Goal: Obtain resource: Download file/media

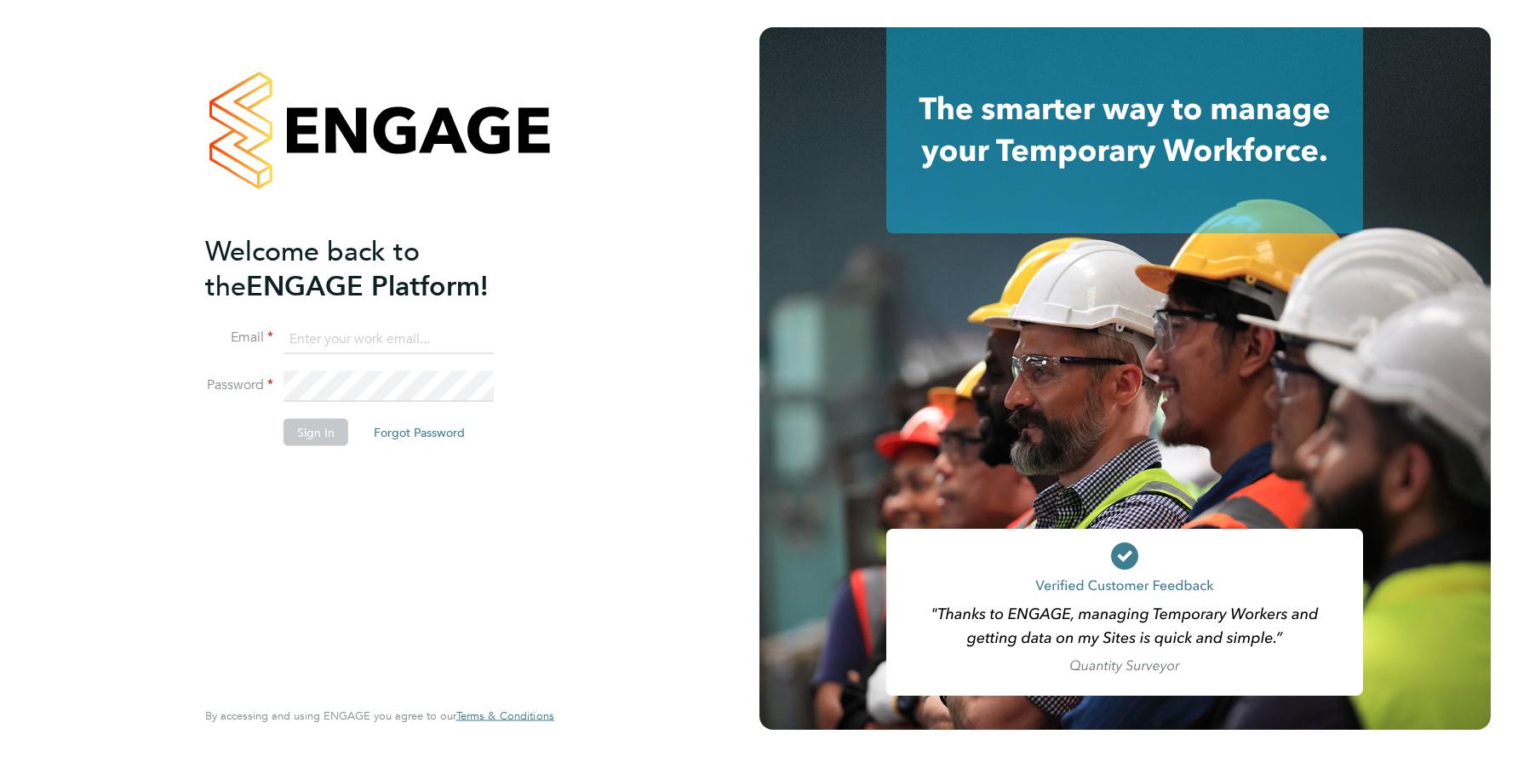
click at [363, 341] on input at bounding box center [389, 339] width 210 height 31
type input "support@engagelabs.io"
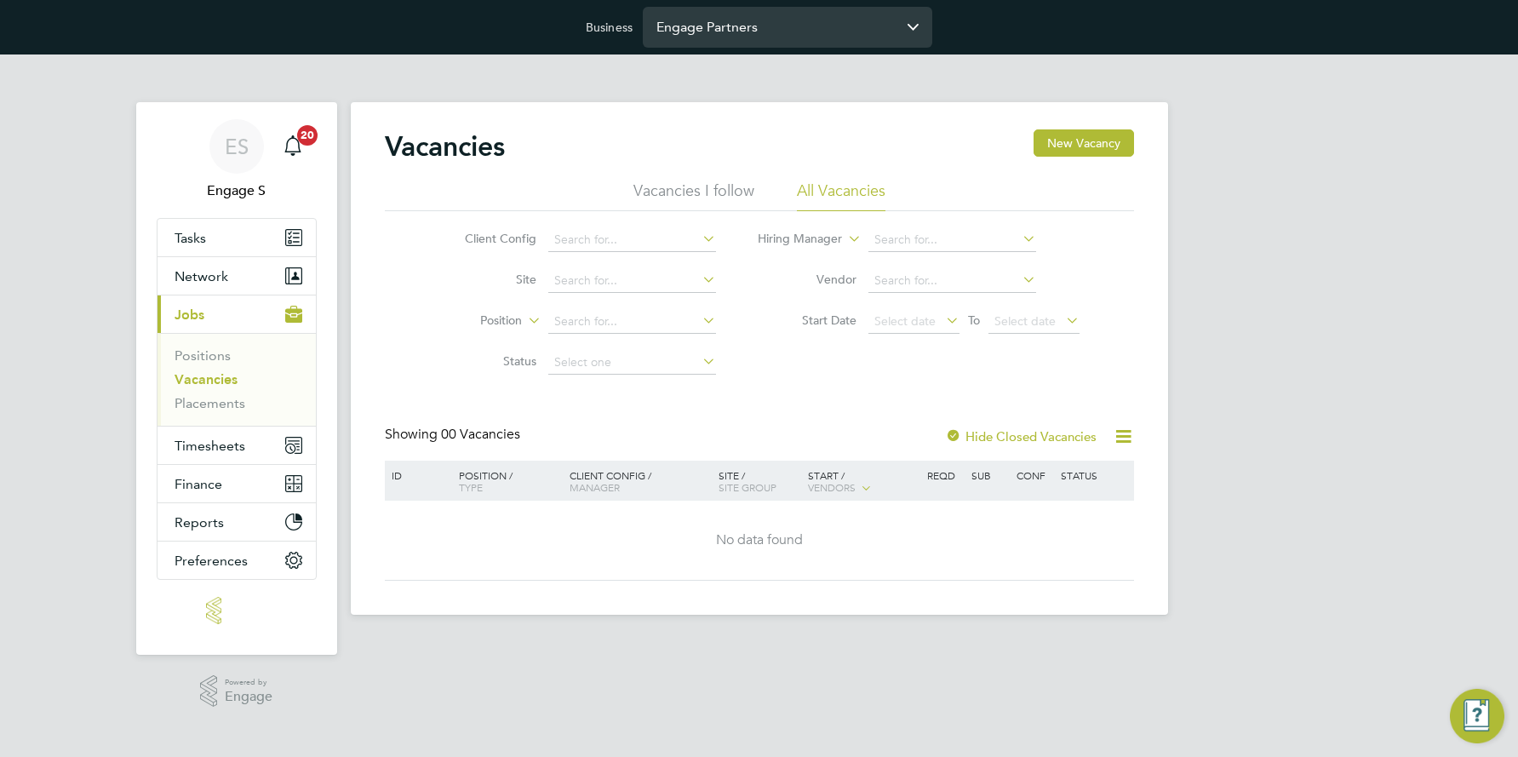
click at [830, 32] on input "Engage Partners" at bounding box center [788, 27] width 290 height 40
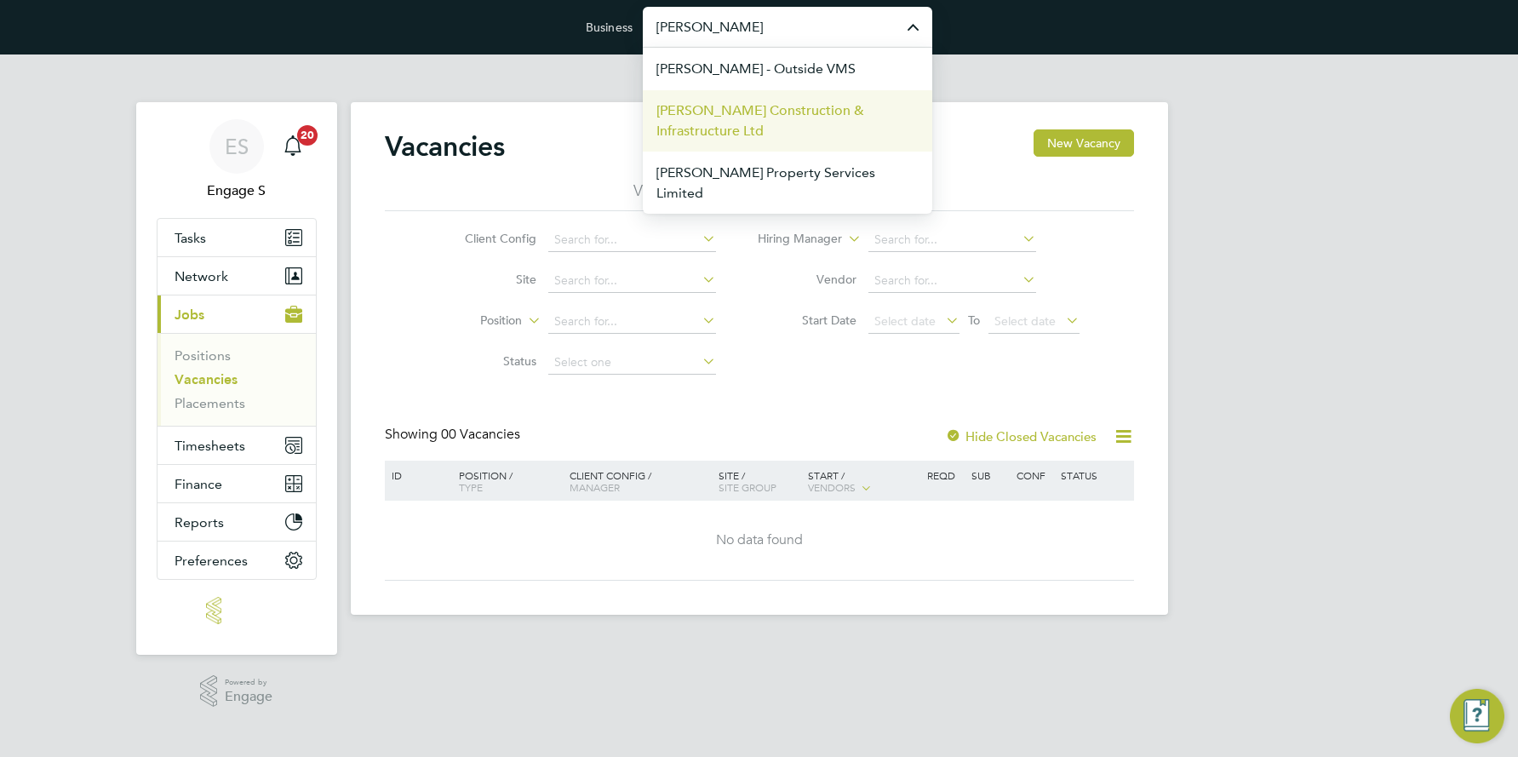
click at [738, 112] on span "Morgan Sindall Construction & Infrastructure Ltd" at bounding box center [788, 120] width 262 height 41
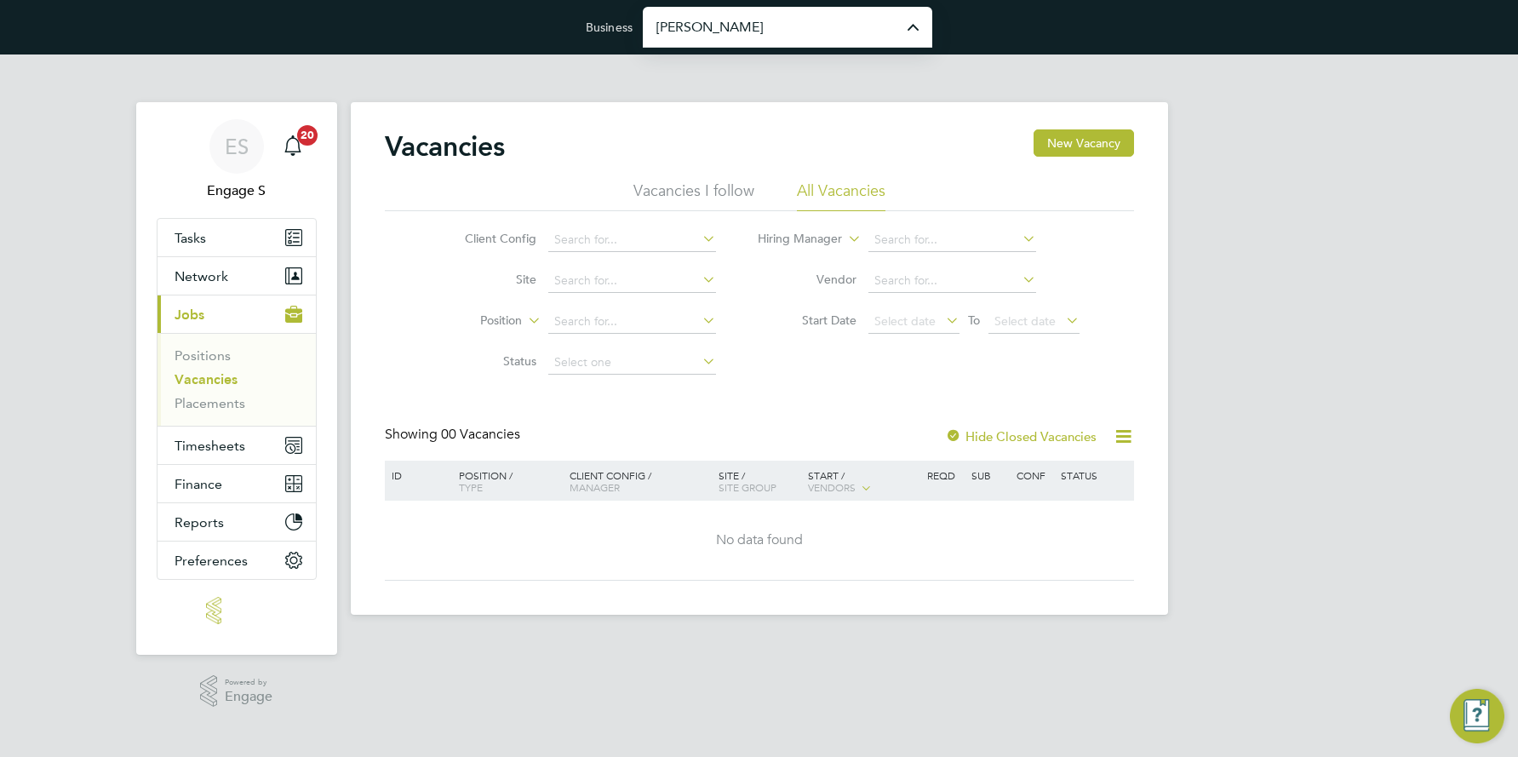
type input "Morgan Sindall Construction & Infrastructure Ltd"
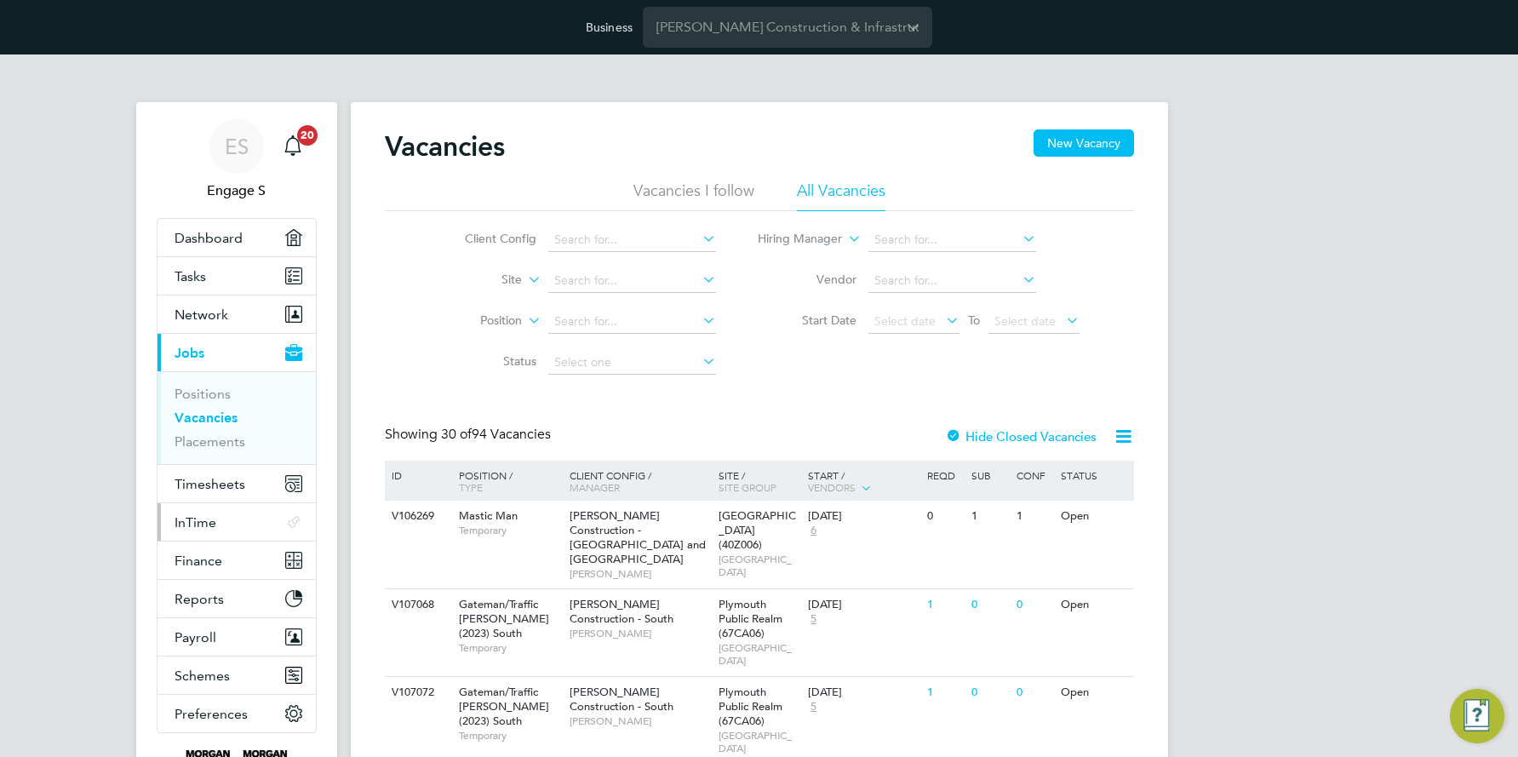
click at [184, 519] on span "InTime" at bounding box center [196, 522] width 42 height 16
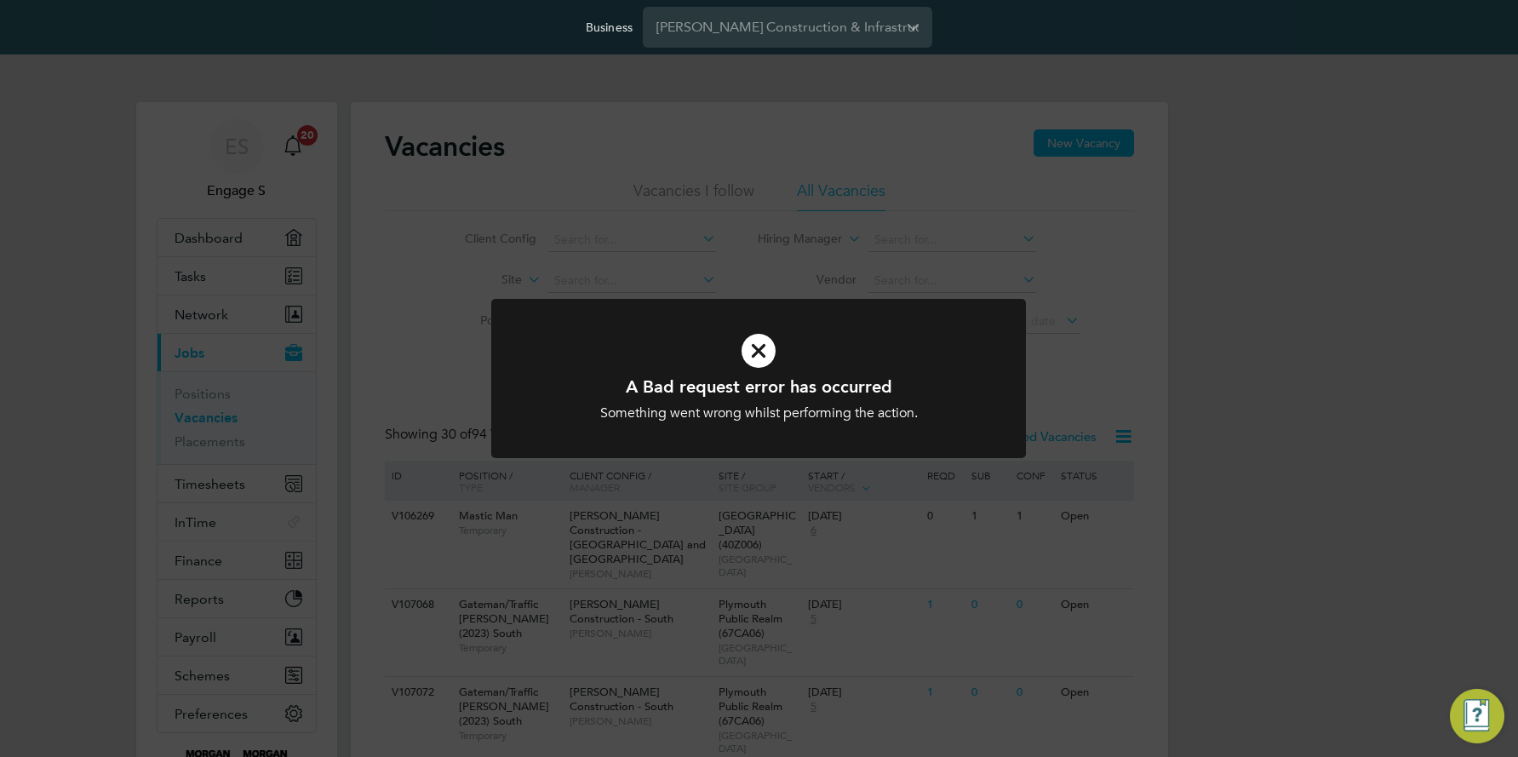
click at [1231, 181] on div "A Bad request error has occurred Something went wrong whilst performing the act…" at bounding box center [759, 378] width 1518 height 757
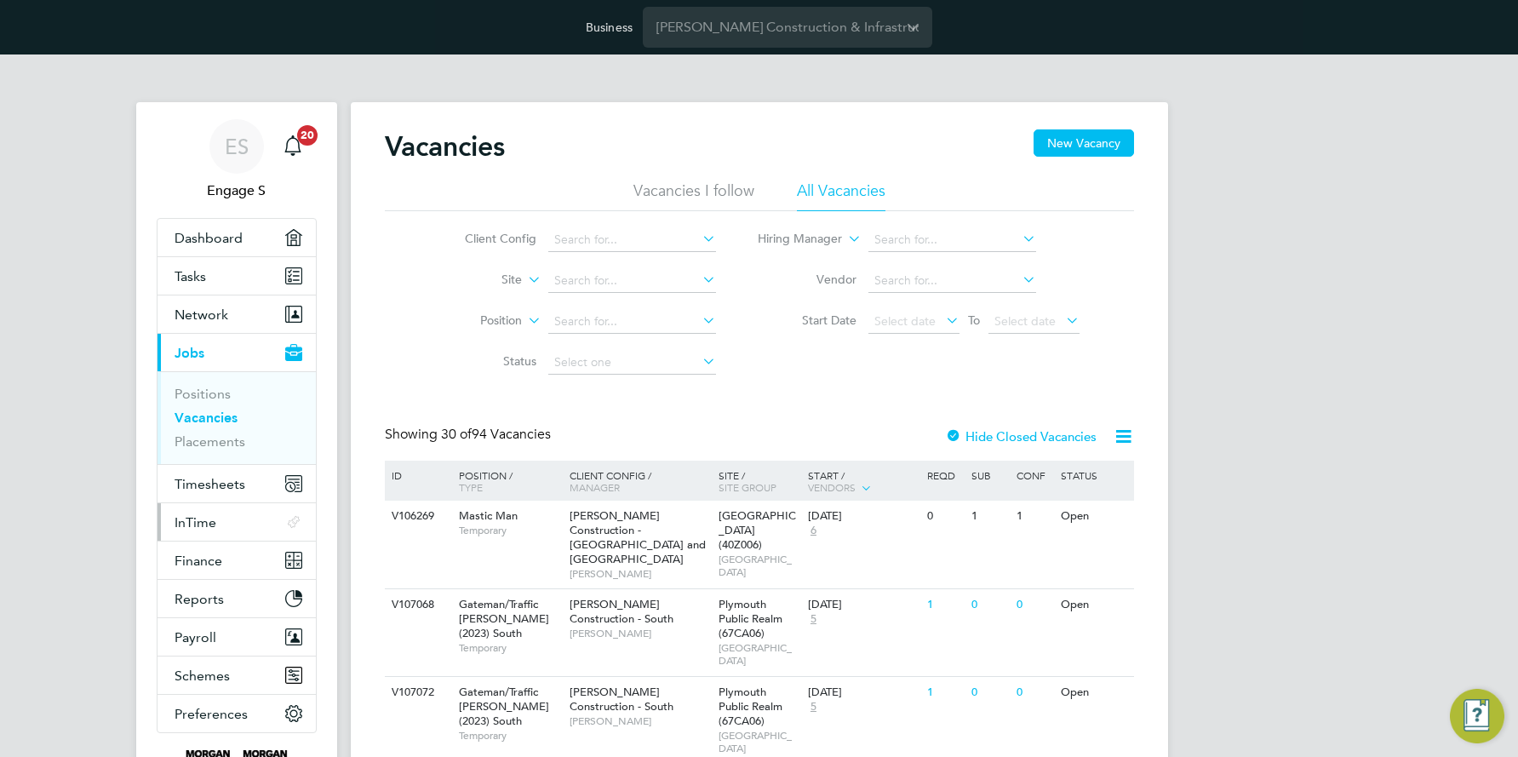
click at [198, 515] on span "InTime" at bounding box center [196, 522] width 42 height 16
click at [211, 520] on span "InTime" at bounding box center [196, 522] width 42 height 16
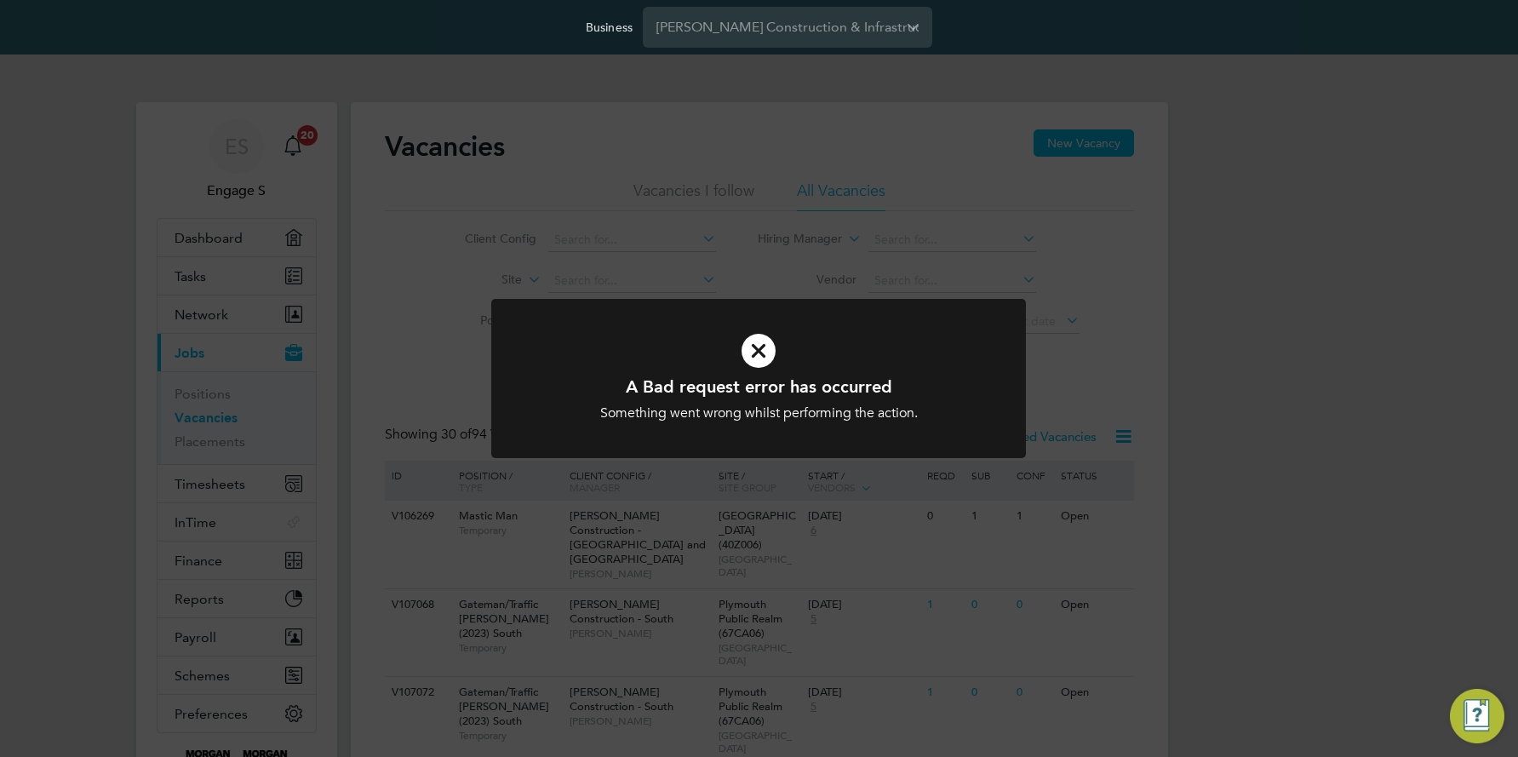
drag, startPoint x: 749, startPoint y: 343, endPoint x: 444, endPoint y: 398, distance: 310.5
click at [749, 343] on icon at bounding box center [758, 351] width 443 height 66
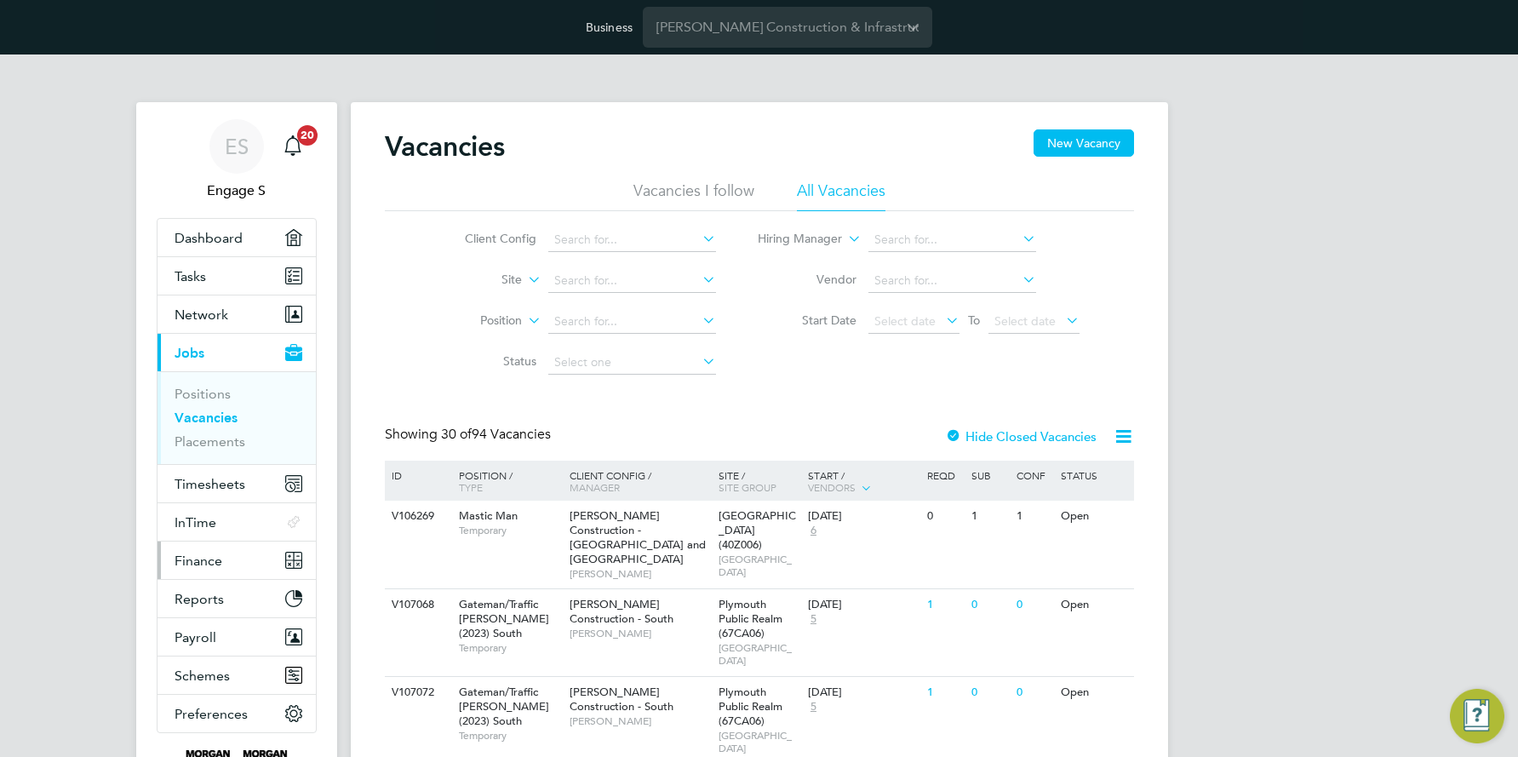
click at [207, 556] on span "Finance" at bounding box center [199, 561] width 48 height 16
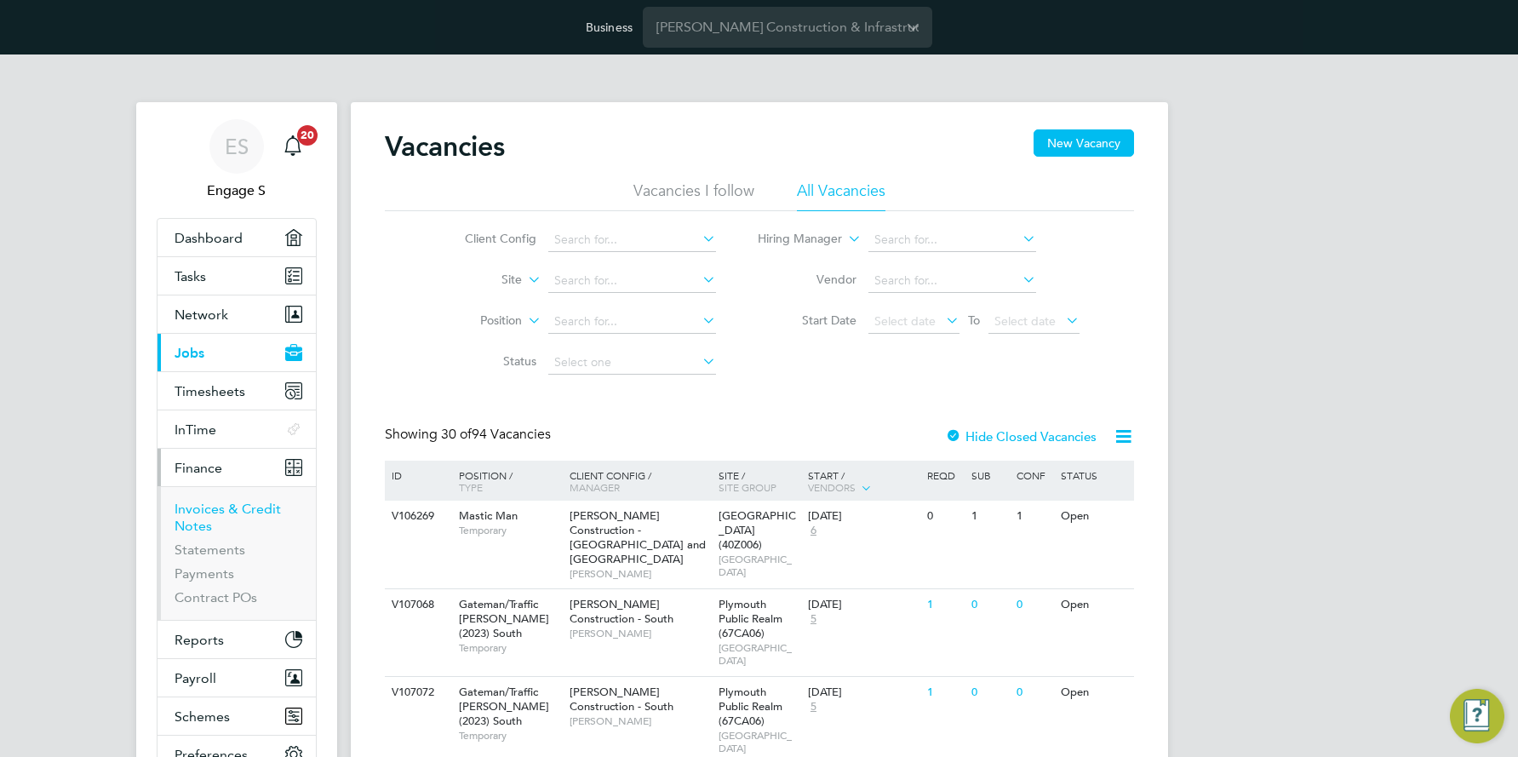
click at [252, 511] on link "Invoices & Credit Notes" at bounding box center [228, 517] width 106 height 33
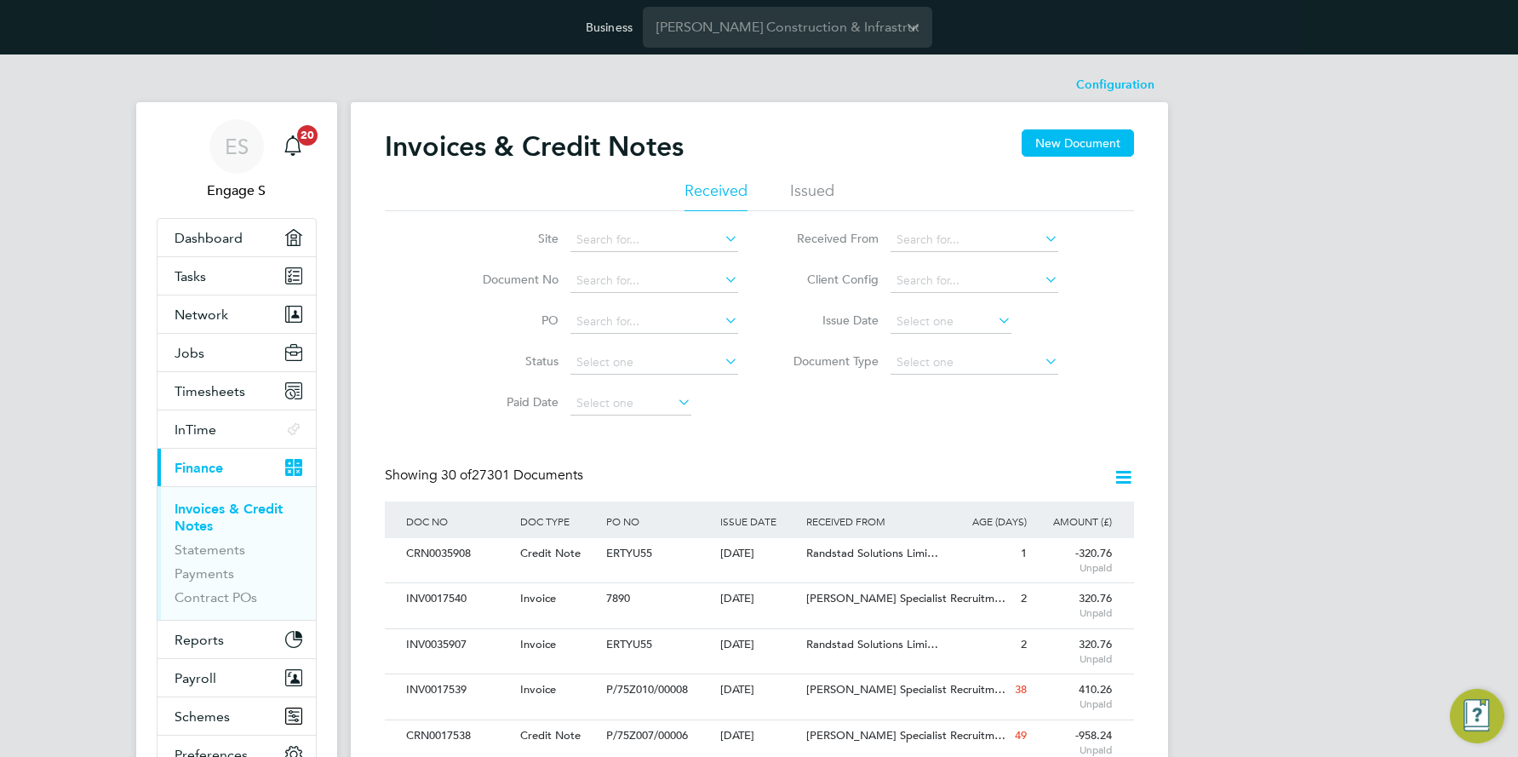
click at [995, 317] on icon at bounding box center [995, 320] width 0 height 24
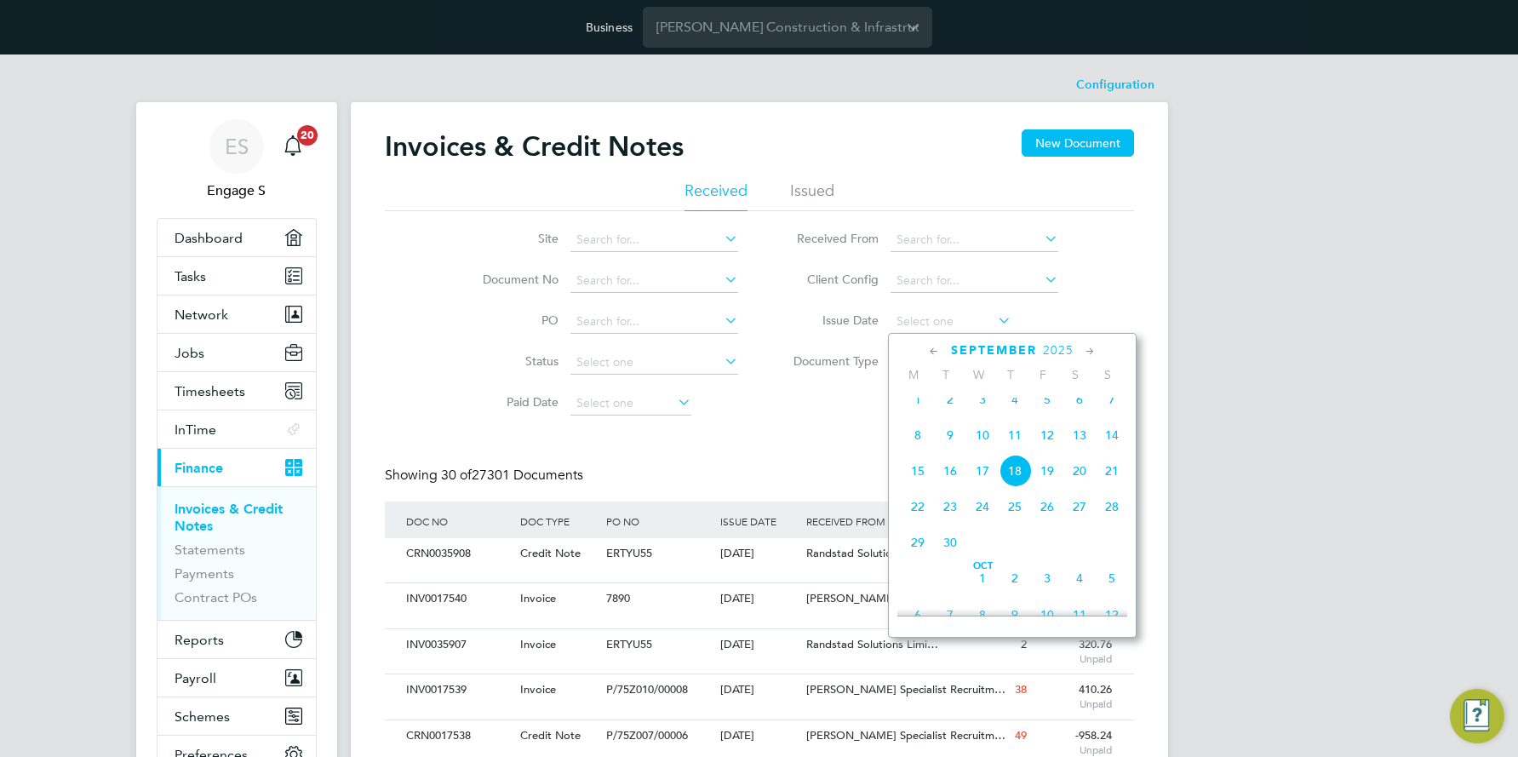
click at [946, 484] on span "16" at bounding box center [950, 471] width 32 height 32
type input "[DATE]"
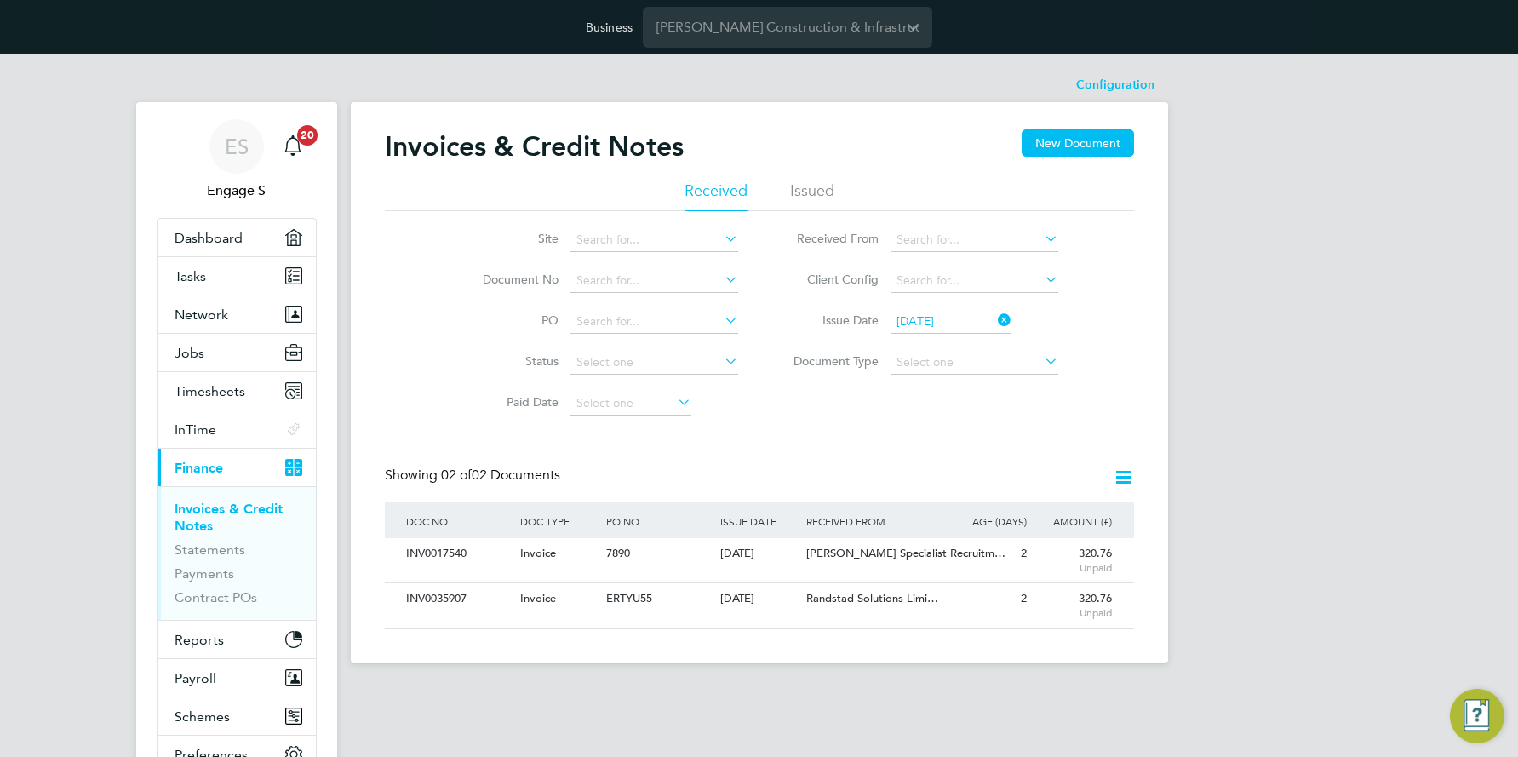
click at [1124, 473] on icon at bounding box center [1123, 477] width 21 height 21
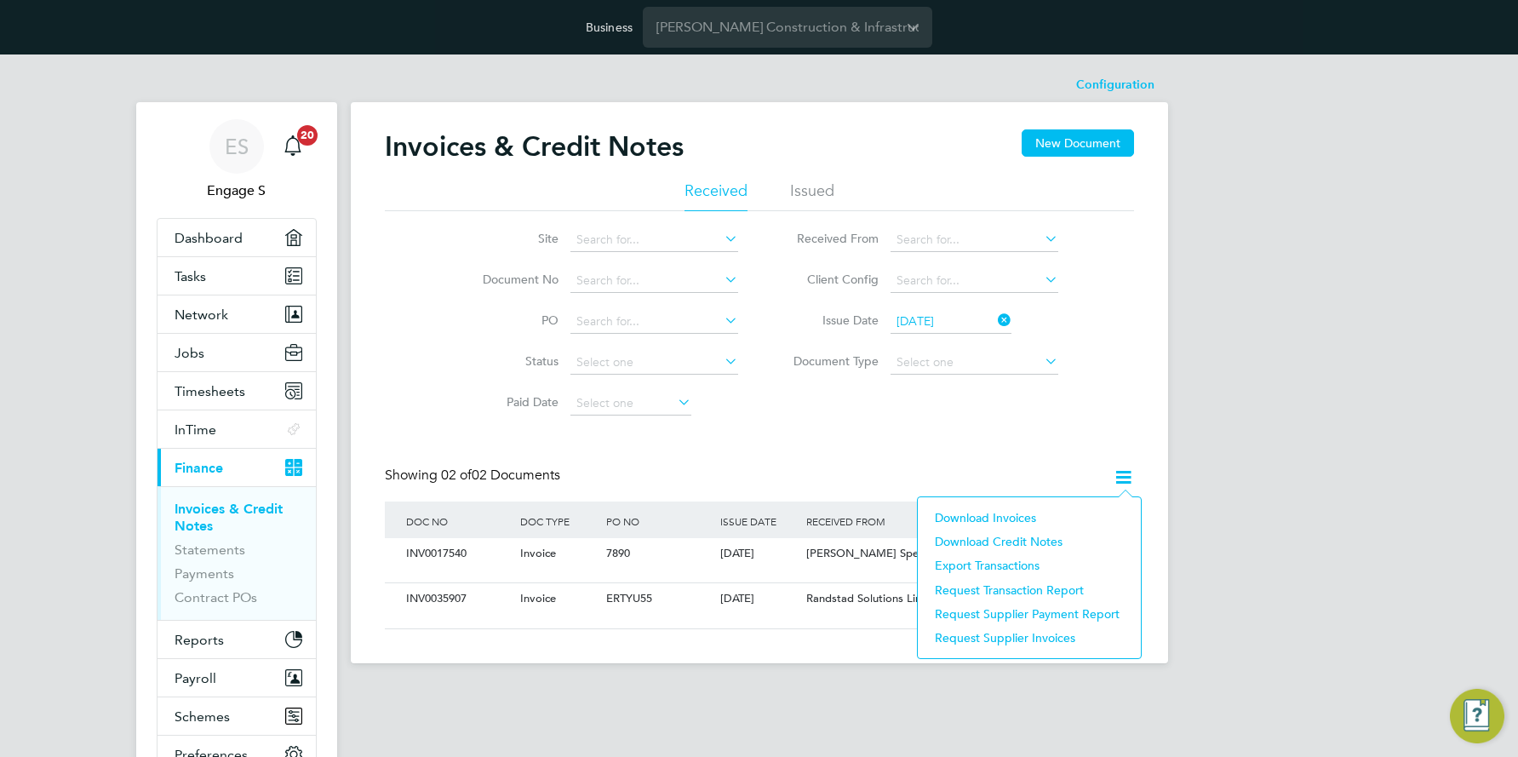
click at [978, 517] on li "Download invoices" at bounding box center [1030, 518] width 206 height 24
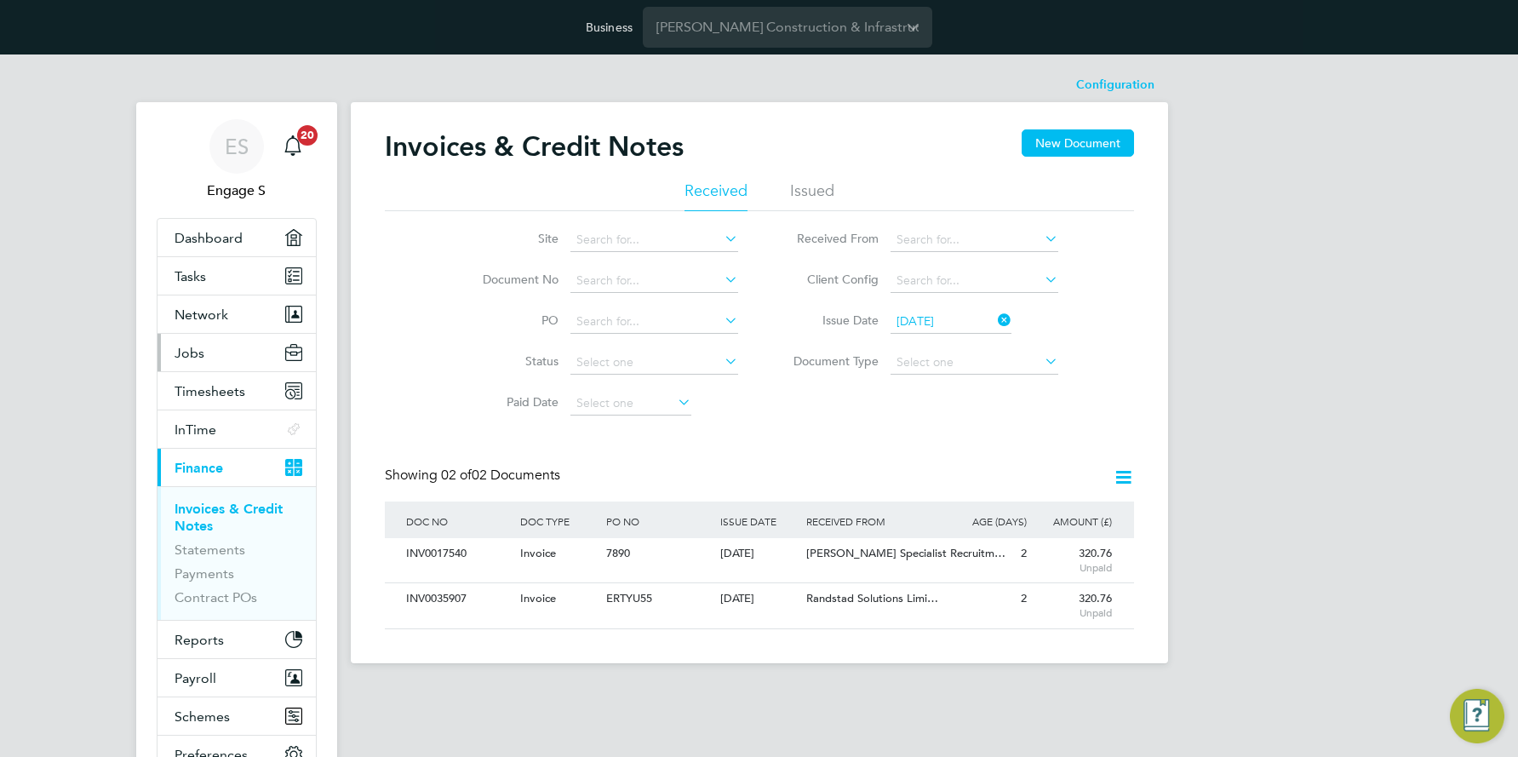
click at [191, 351] on span "Jobs" at bounding box center [190, 353] width 30 height 16
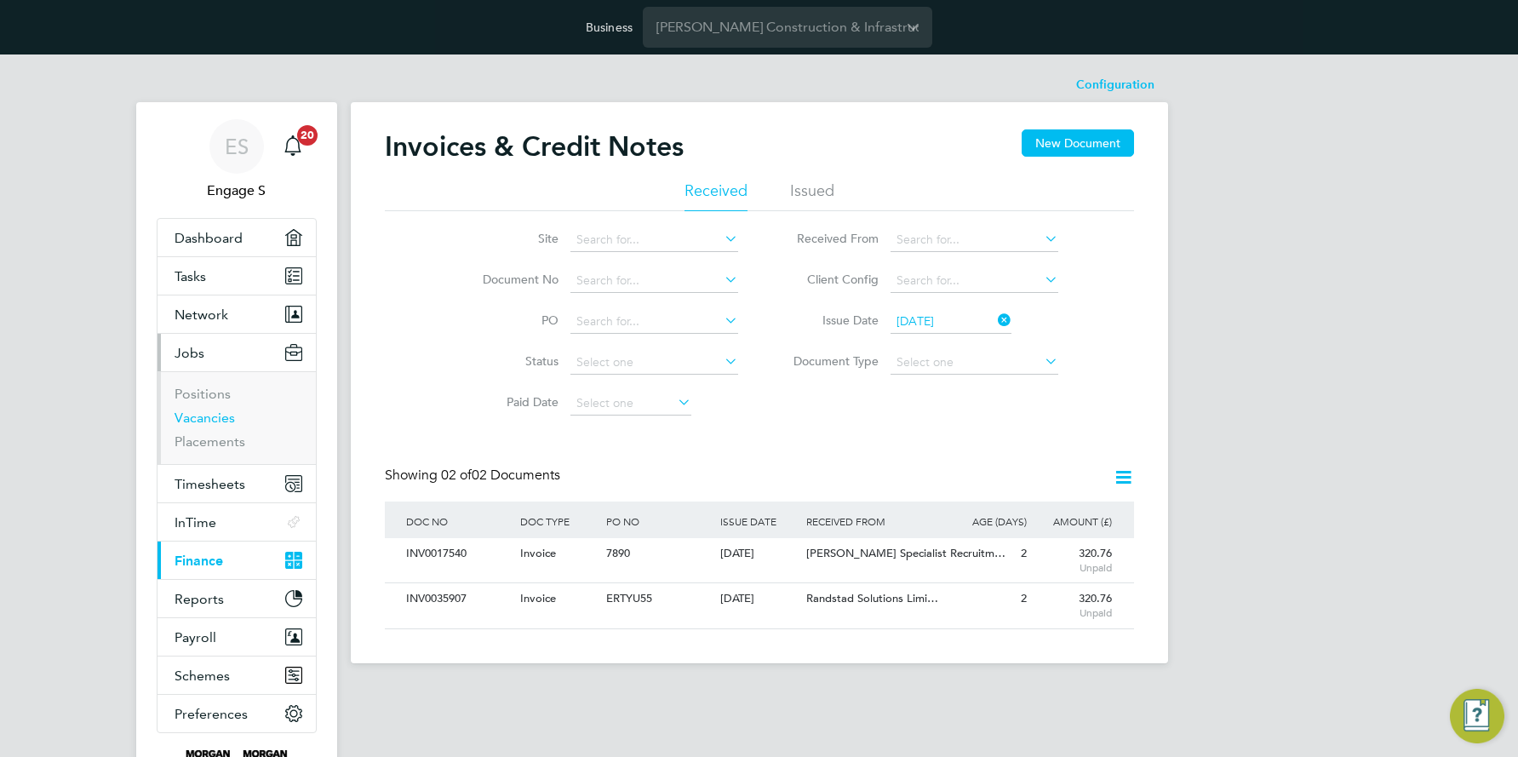
click at [208, 411] on link "Vacancies" at bounding box center [205, 418] width 60 height 16
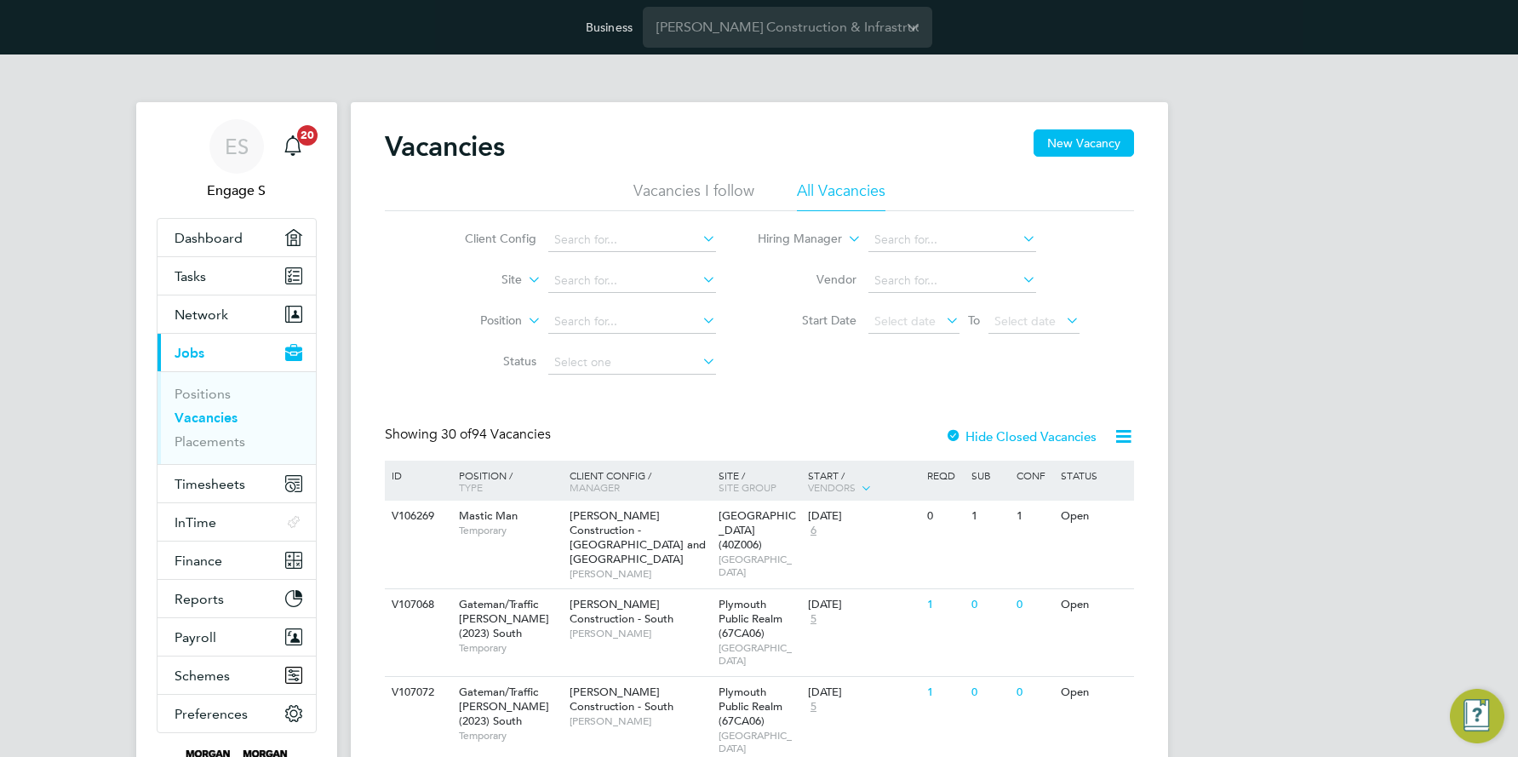
click at [1121, 434] on icon at bounding box center [1123, 436] width 21 height 21
click at [1045, 476] on li "Download Vacancies Report" at bounding box center [1044, 477] width 173 height 24
click at [1116, 434] on icon at bounding box center [1123, 436] width 21 height 21
click at [1124, 433] on icon at bounding box center [1123, 436] width 21 height 21
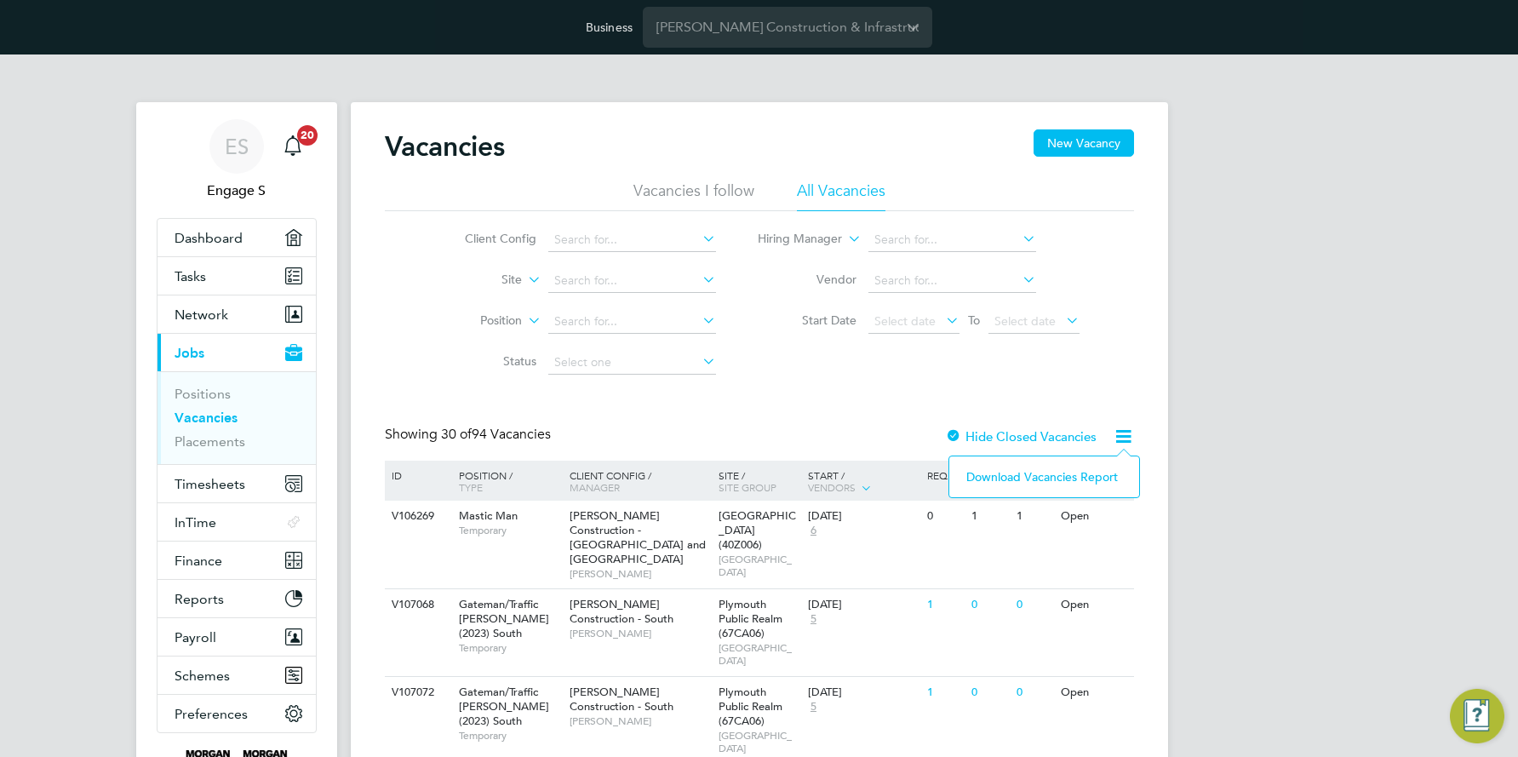
click at [998, 475] on li "Download Vacancies Report" at bounding box center [1044, 477] width 173 height 24
click at [1119, 437] on icon at bounding box center [1123, 436] width 21 height 21
click at [1025, 473] on li "Download Vacancies Report" at bounding box center [1044, 477] width 173 height 24
click at [1124, 439] on icon at bounding box center [1123, 436] width 21 height 21
click at [1001, 474] on li "Download Vacancies Report" at bounding box center [1044, 477] width 173 height 24
